Goal: Information Seeking & Learning: Learn about a topic

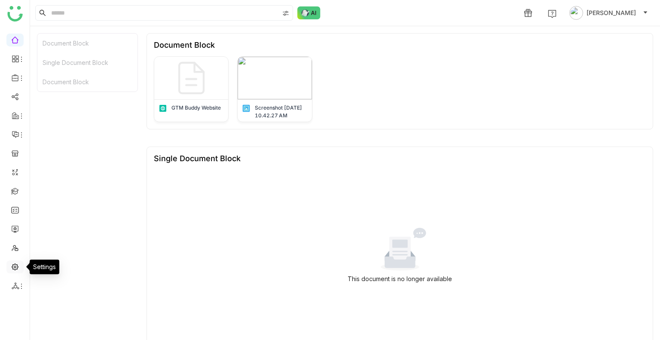
click at [15, 268] on link at bounding box center [15, 266] width 8 height 7
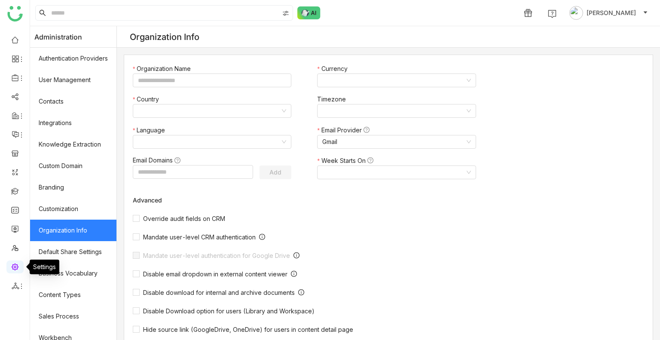
type input "*******"
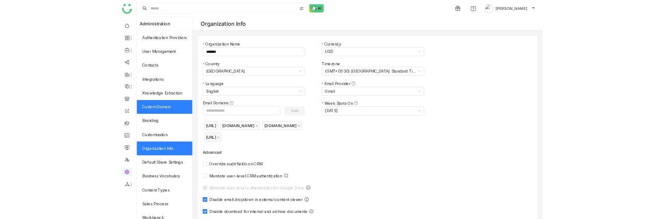
scroll to position [116, 0]
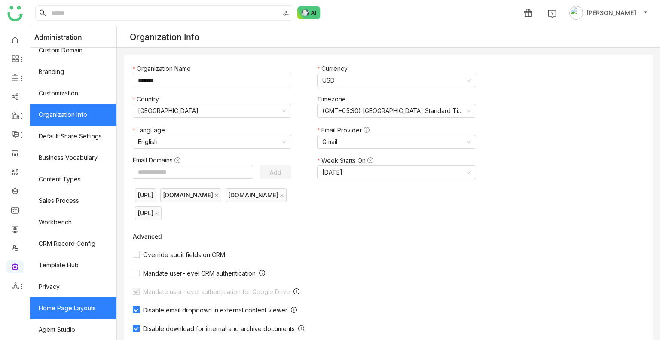
click at [71, 306] on link "Home Page Layouts" at bounding box center [73, 307] width 86 height 21
click at [60, 308] on link "Home Page Layouts" at bounding box center [73, 307] width 86 height 21
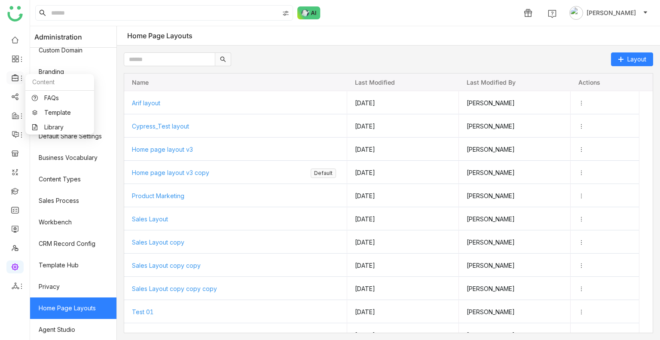
click at [17, 79] on icon at bounding box center [16, 78] width 8 height 8
click at [46, 124] on link "Library" at bounding box center [60, 127] width 56 height 6
click at [46, 123] on body "1 [PERSON_NAME] Administration Authentication Providers User Management Contact…" at bounding box center [330, 170] width 660 height 340
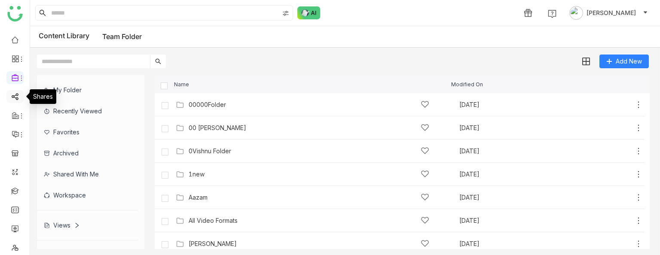
click at [15, 99] on link at bounding box center [15, 95] width 8 height 7
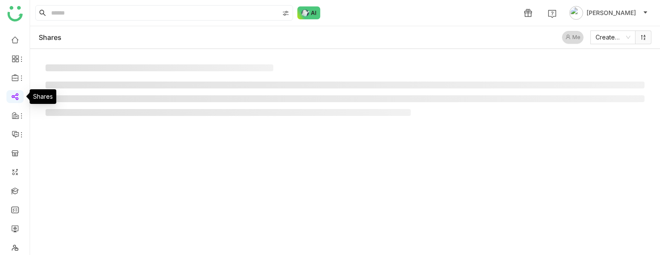
click at [15, 99] on link at bounding box center [15, 95] width 8 height 7
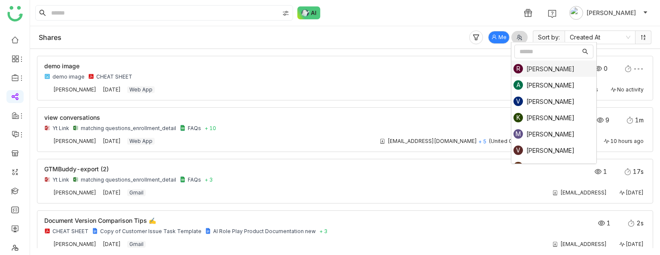
click at [514, 37] on div at bounding box center [520, 37] width 13 height 9
type input "******"
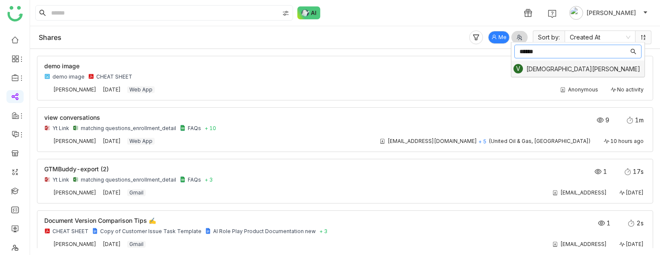
click at [545, 67] on div "[DEMOGRAPHIC_DATA][PERSON_NAME]" at bounding box center [583, 68] width 114 height 7
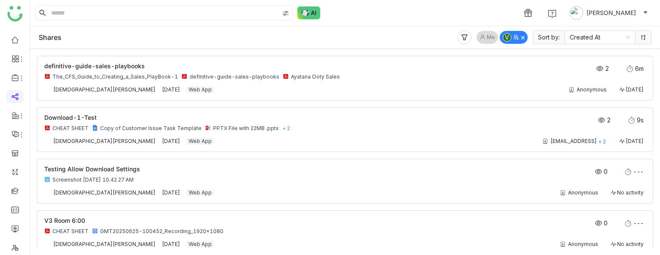
click at [492, 34] on span "Me" at bounding box center [491, 38] width 8 height 8
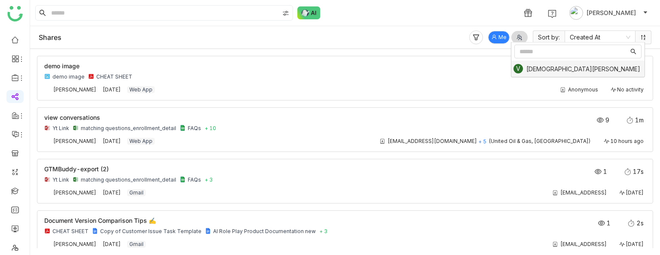
click at [516, 39] on div at bounding box center [520, 37] width 13 height 9
click at [521, 49] on input "Options List" at bounding box center [573, 51] width 109 height 9
click at [532, 67] on div "[DEMOGRAPHIC_DATA][PERSON_NAME]" at bounding box center [583, 68] width 114 height 7
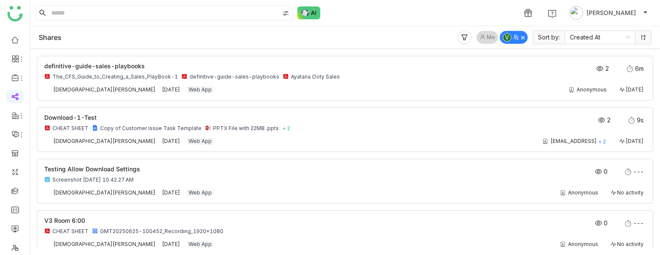
click at [486, 40] on button "Me" at bounding box center [486, 37] width 21 height 13
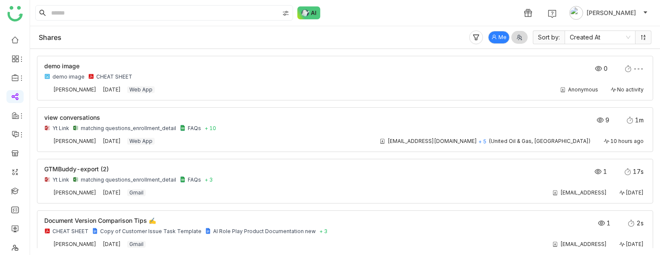
click at [372, 153] on div "demo image demo image CHEAT SHEET 0 --- [PERSON_NAME] [DATE] Web App Anonymous …" at bounding box center [345, 152] width 616 height 192
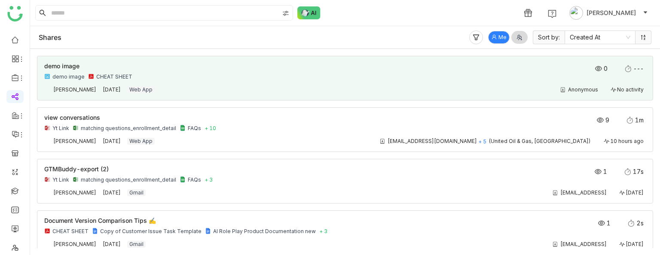
click at [165, 74] on div "demo image CHEAT SHEET" at bounding box center [284, 76] width 481 height 7
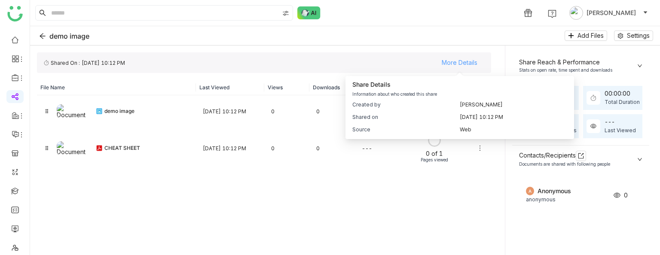
click at [449, 63] on span "More Details" at bounding box center [460, 62] width 36 height 13
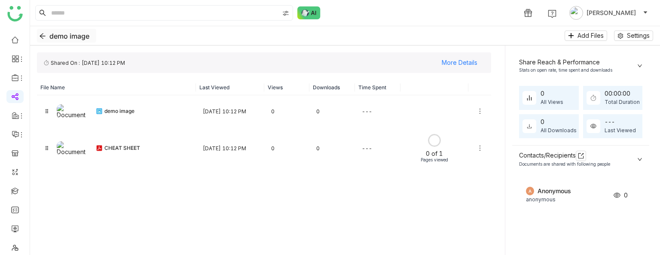
click at [42, 31] on button "demo image" at bounding box center [66, 36] width 59 height 14
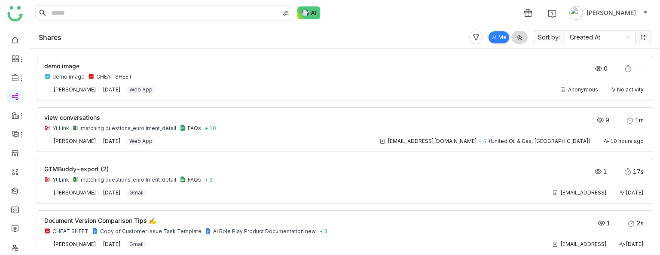
click at [496, 31] on button "Me" at bounding box center [498, 37] width 21 height 13
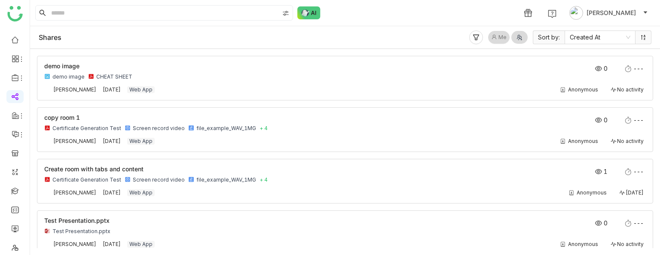
click at [496, 31] on button "Me" at bounding box center [498, 37] width 21 height 13
